Goal: Navigation & Orientation: Find specific page/section

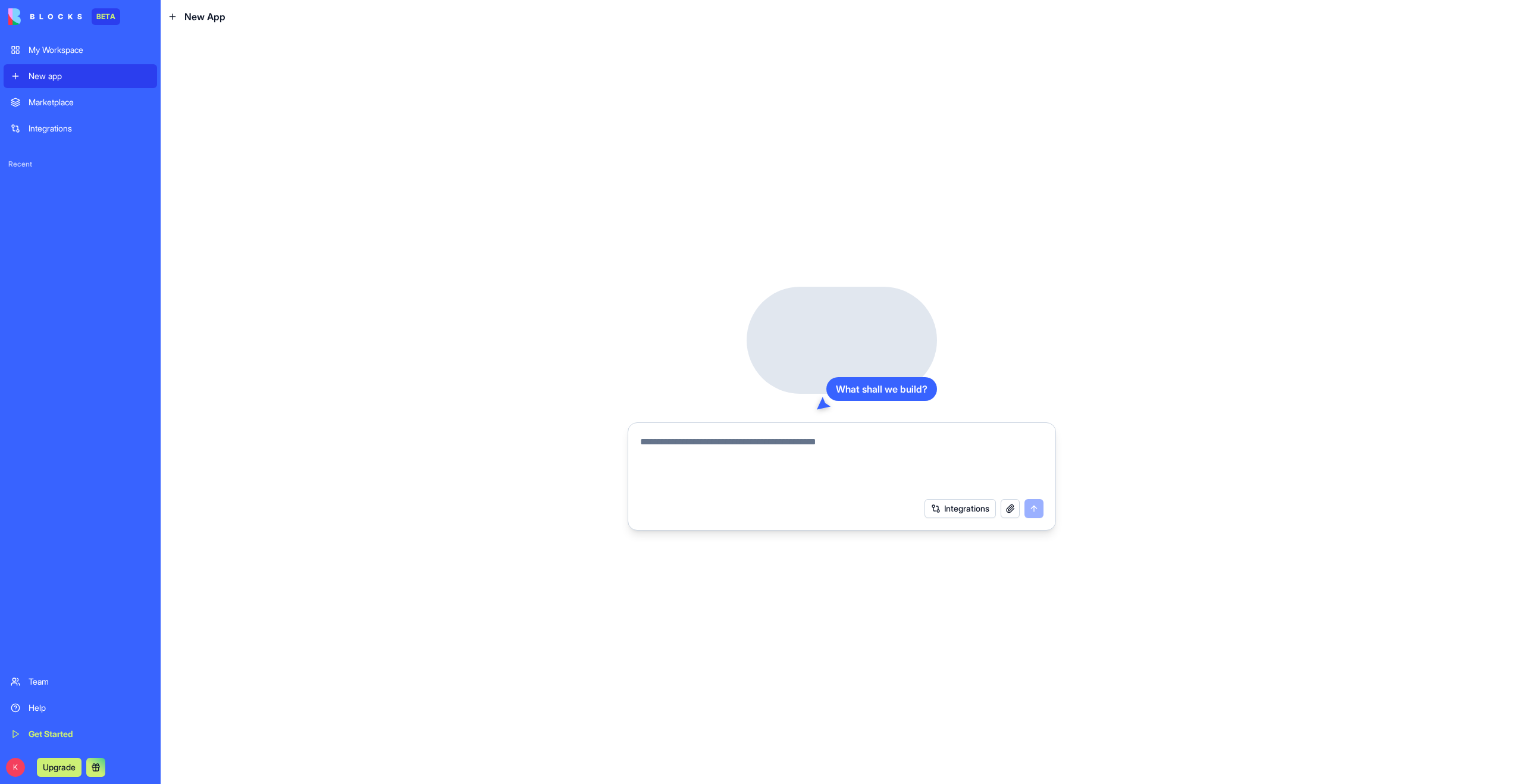
click at [95, 98] on div "Marketplace" at bounding box center [89, 103] width 121 height 12
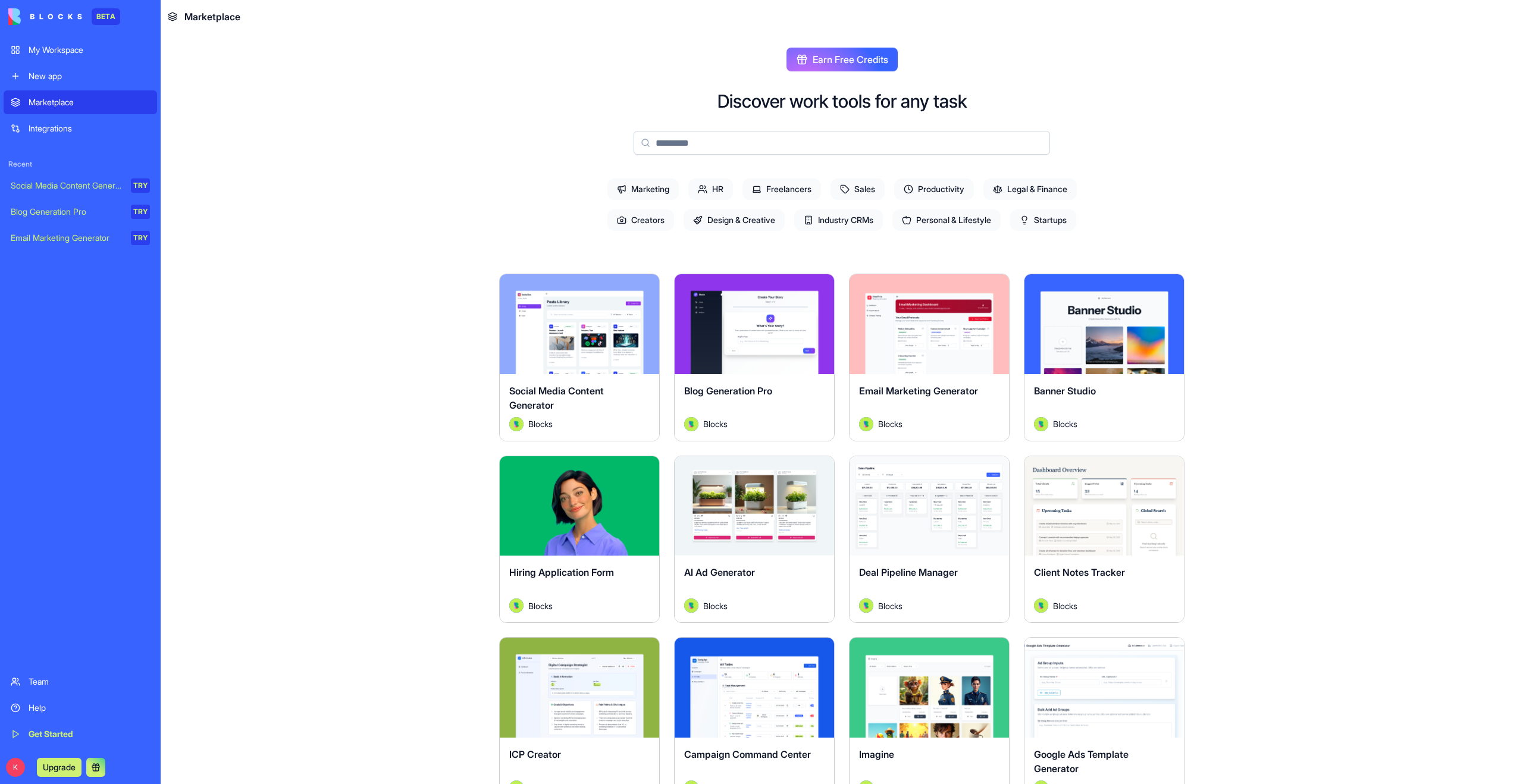
click at [72, 51] on div "My Workspace" at bounding box center [89, 50] width 121 height 12
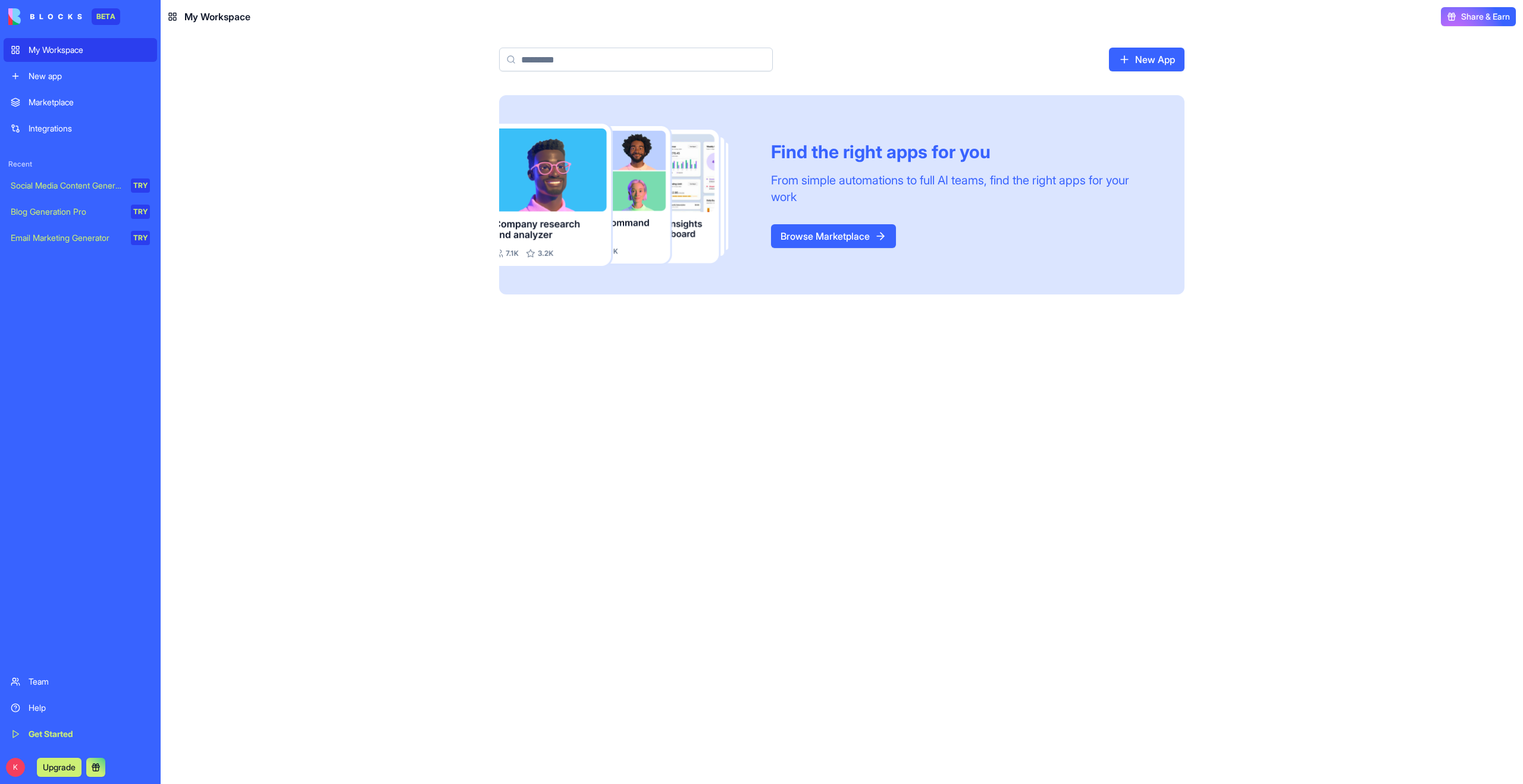
click at [69, 125] on div "Integrations" at bounding box center [89, 128] width 121 height 12
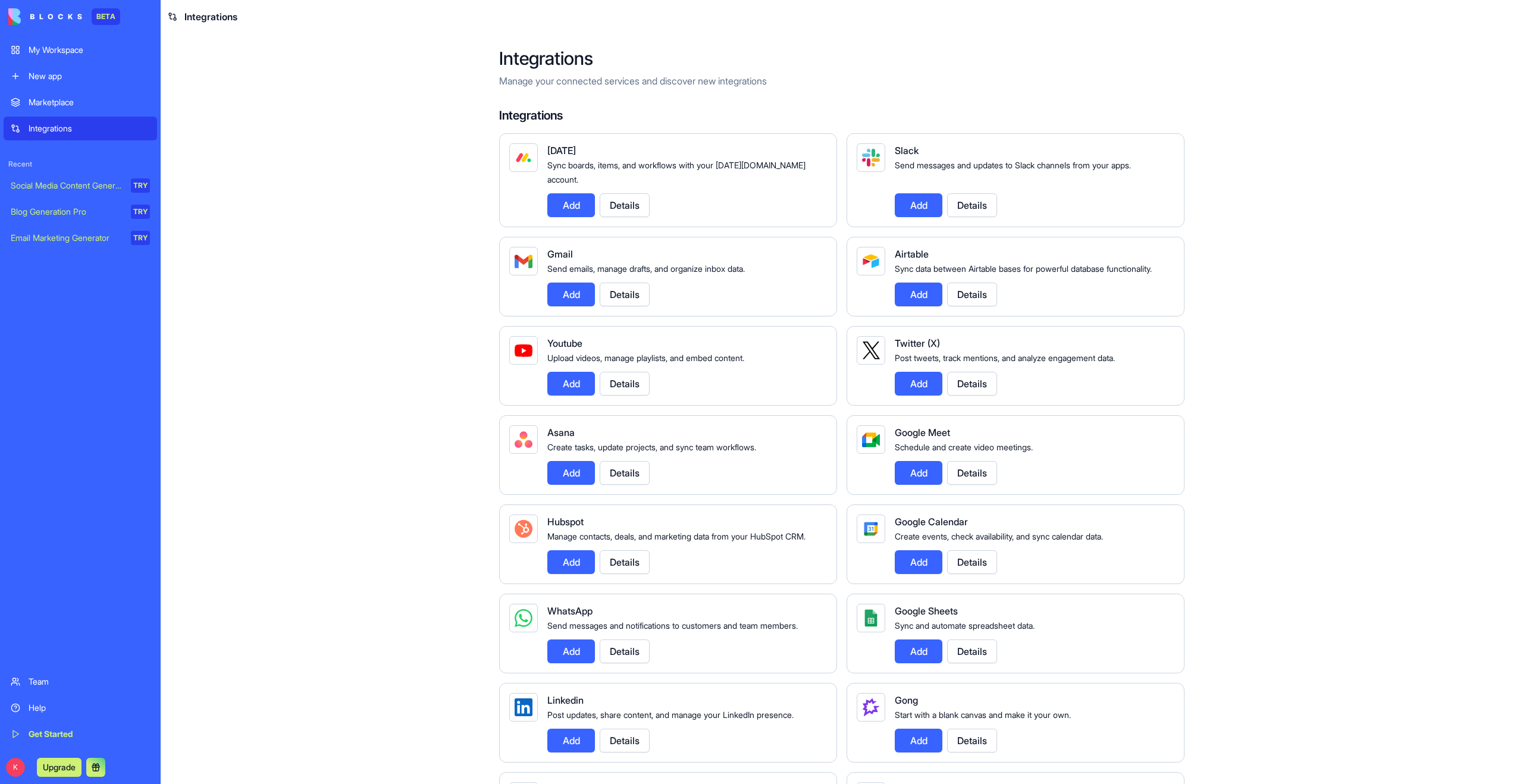
click at [62, 78] on div "New app" at bounding box center [89, 76] width 121 height 12
